Goal: Information Seeking & Learning: Learn about a topic

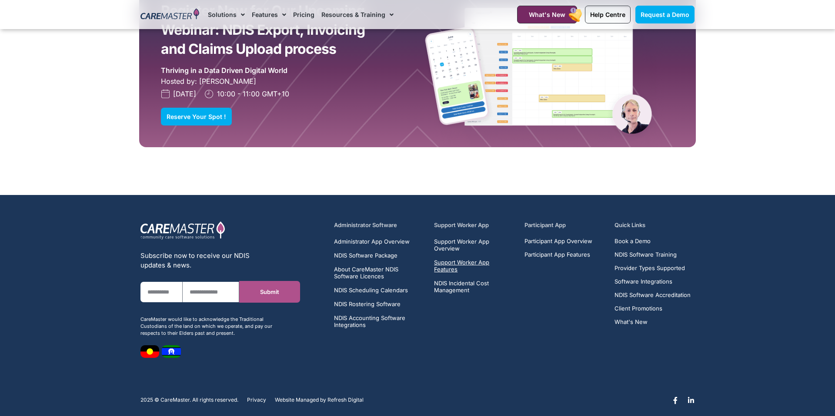
scroll to position [2834, 0]
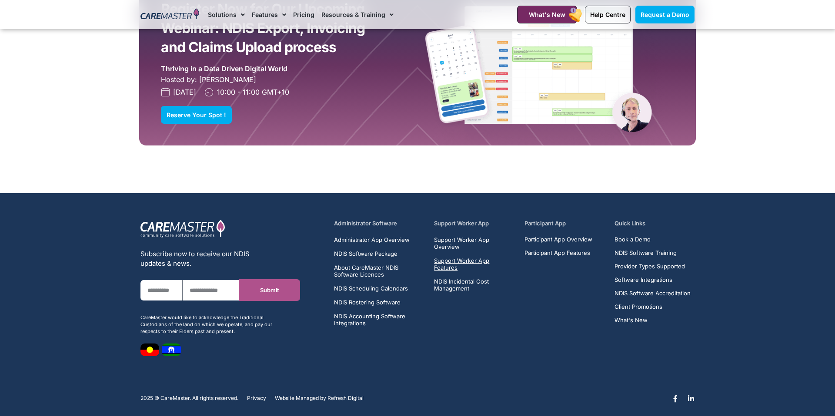
click at [469, 257] on span "Support Worker App Features" at bounding box center [474, 264] width 80 height 14
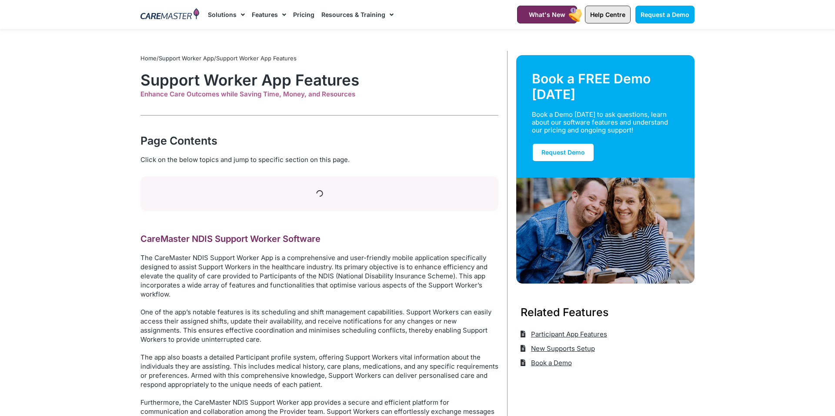
click at [619, 17] on span "Help Centre" at bounding box center [607, 14] width 35 height 7
